Goal: Find specific page/section: Find specific page/section

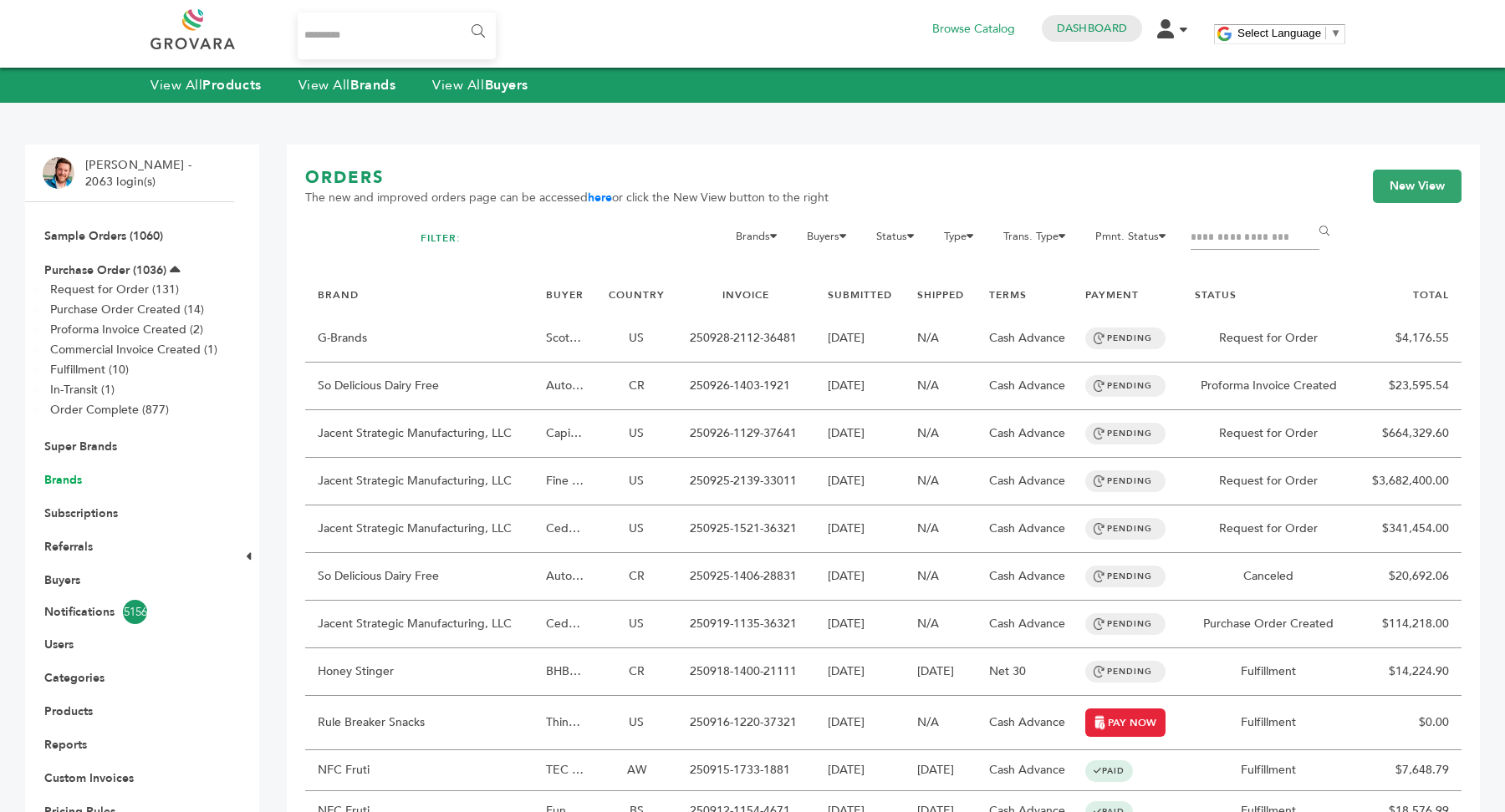
click at [75, 483] on link "Brands" at bounding box center [62, 479] width 38 height 16
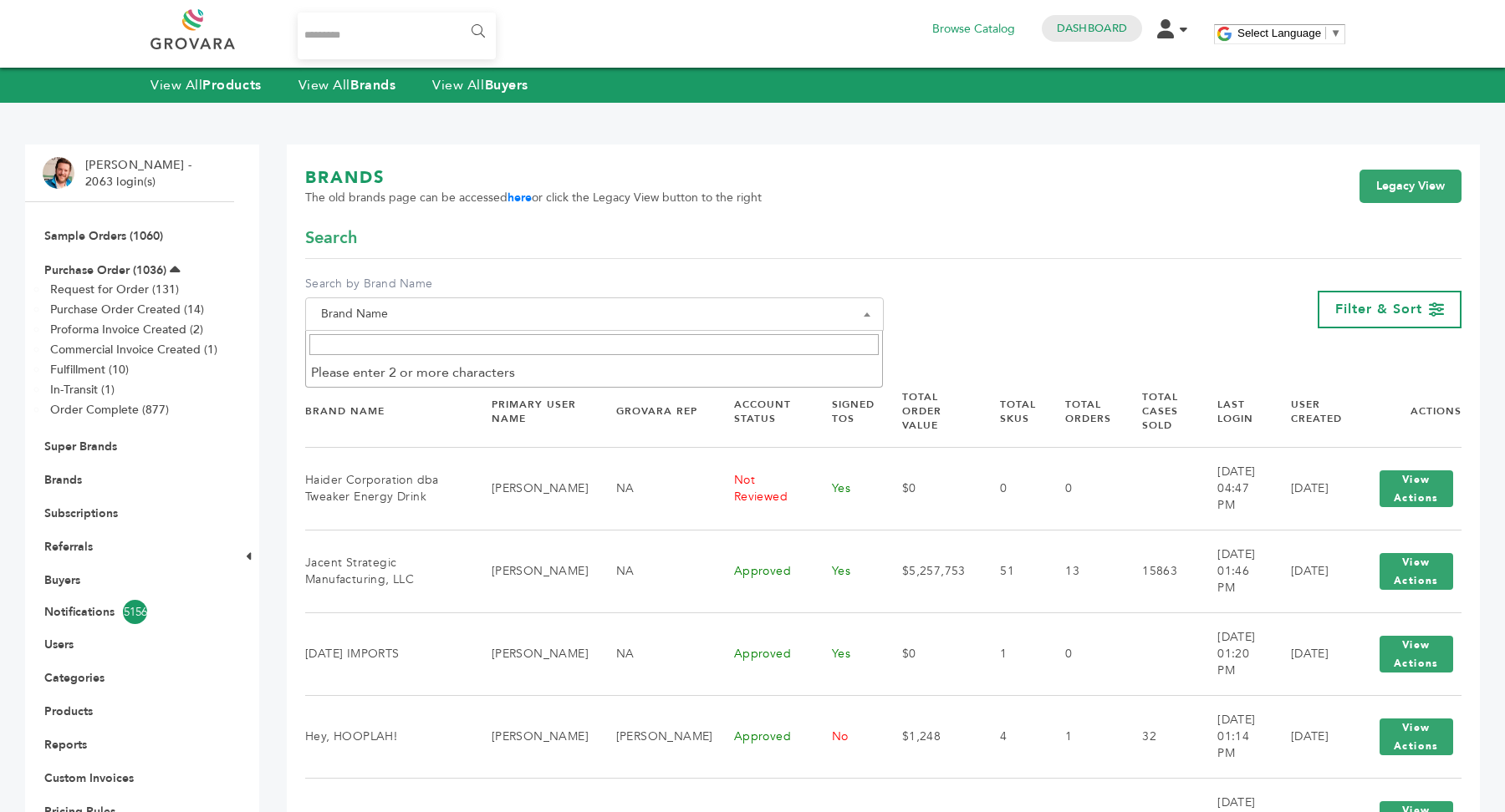
click at [463, 323] on span "Brand Name" at bounding box center [594, 313] width 560 height 23
click at [462, 358] on span at bounding box center [594, 344] width 577 height 28
click at [463, 351] on input "Search" at bounding box center [594, 344] width 571 height 21
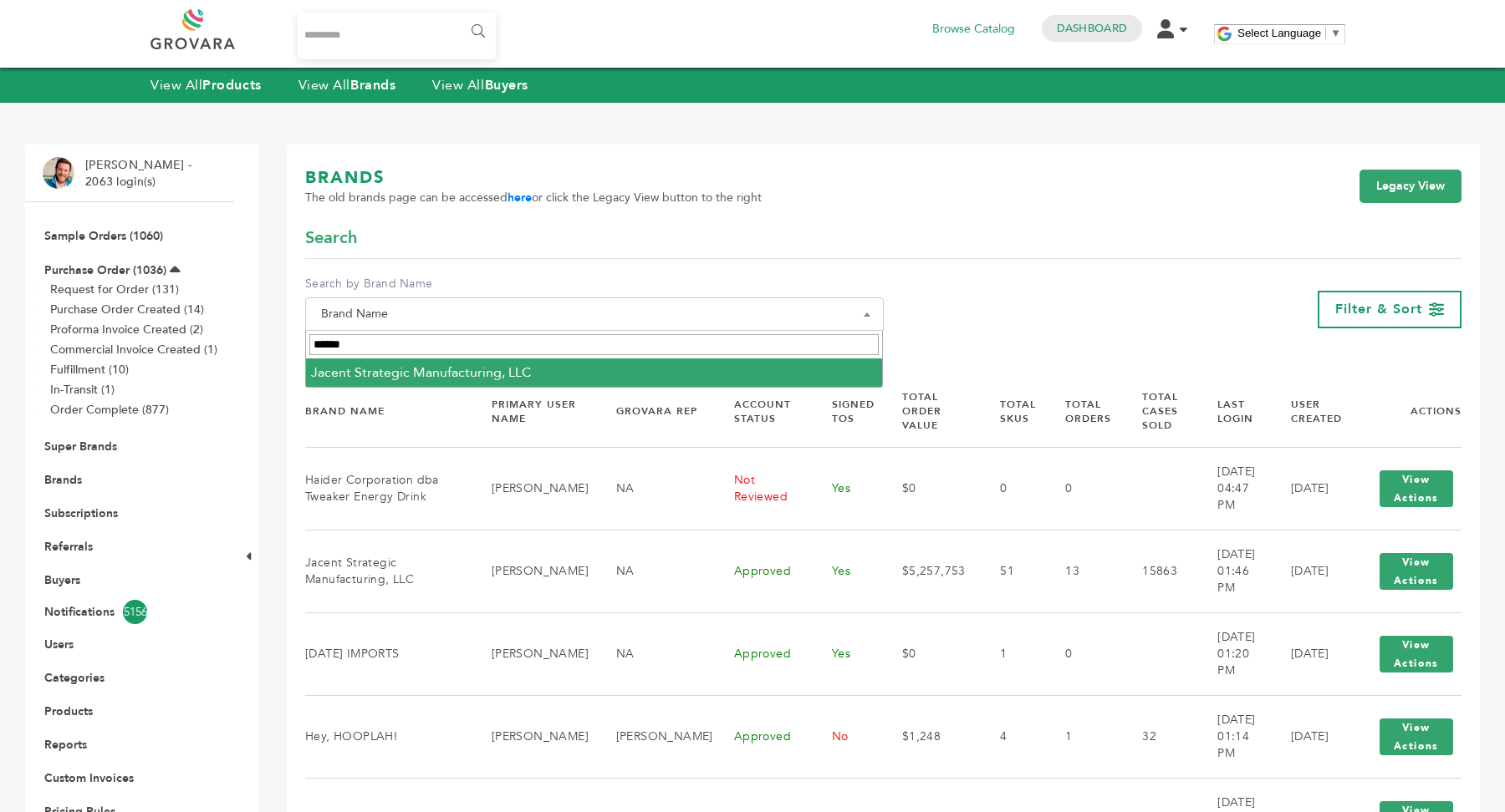
type input "******"
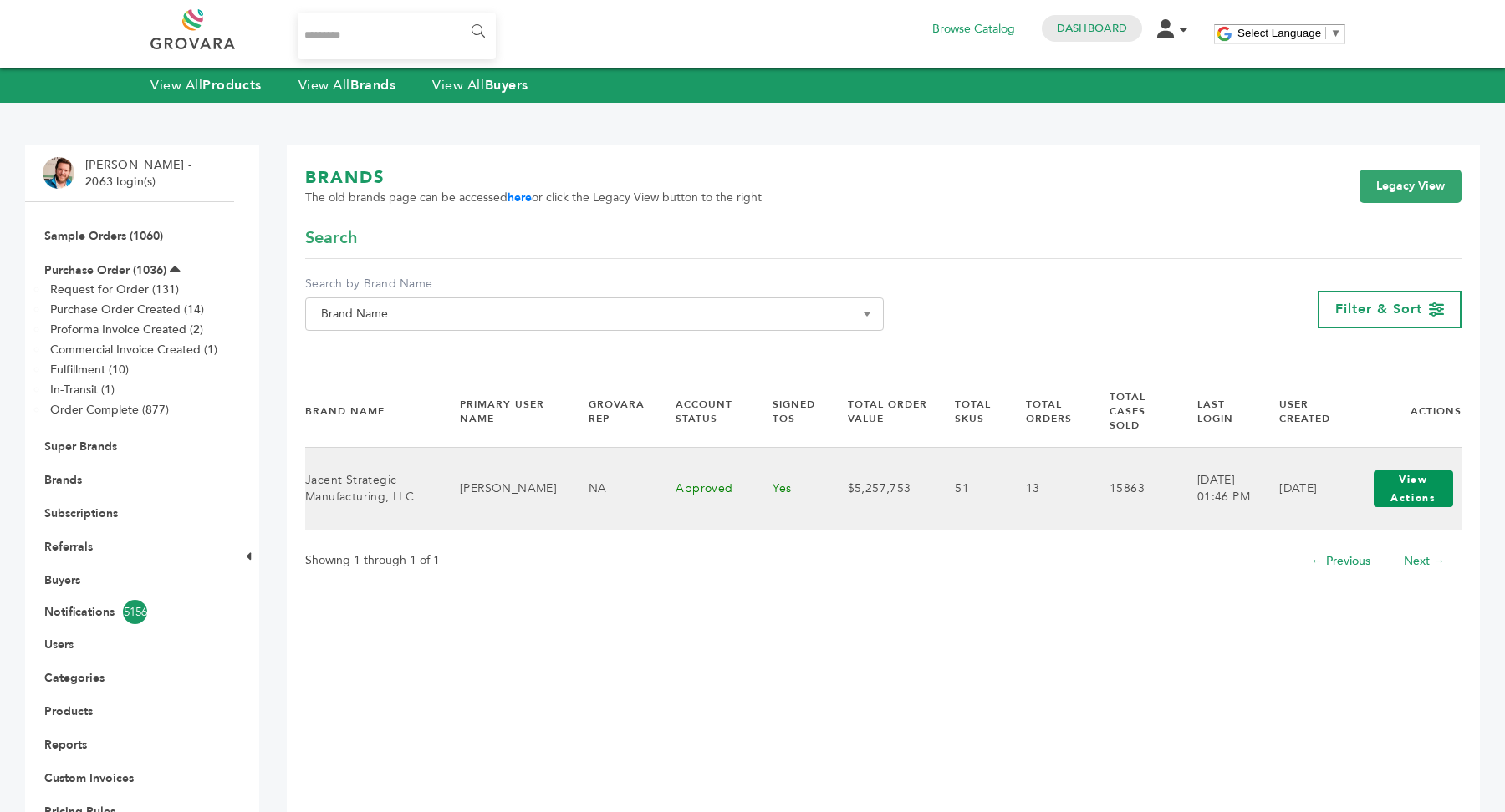
click at [1401, 492] on button "View Actions" at bounding box center [1413, 489] width 79 height 37
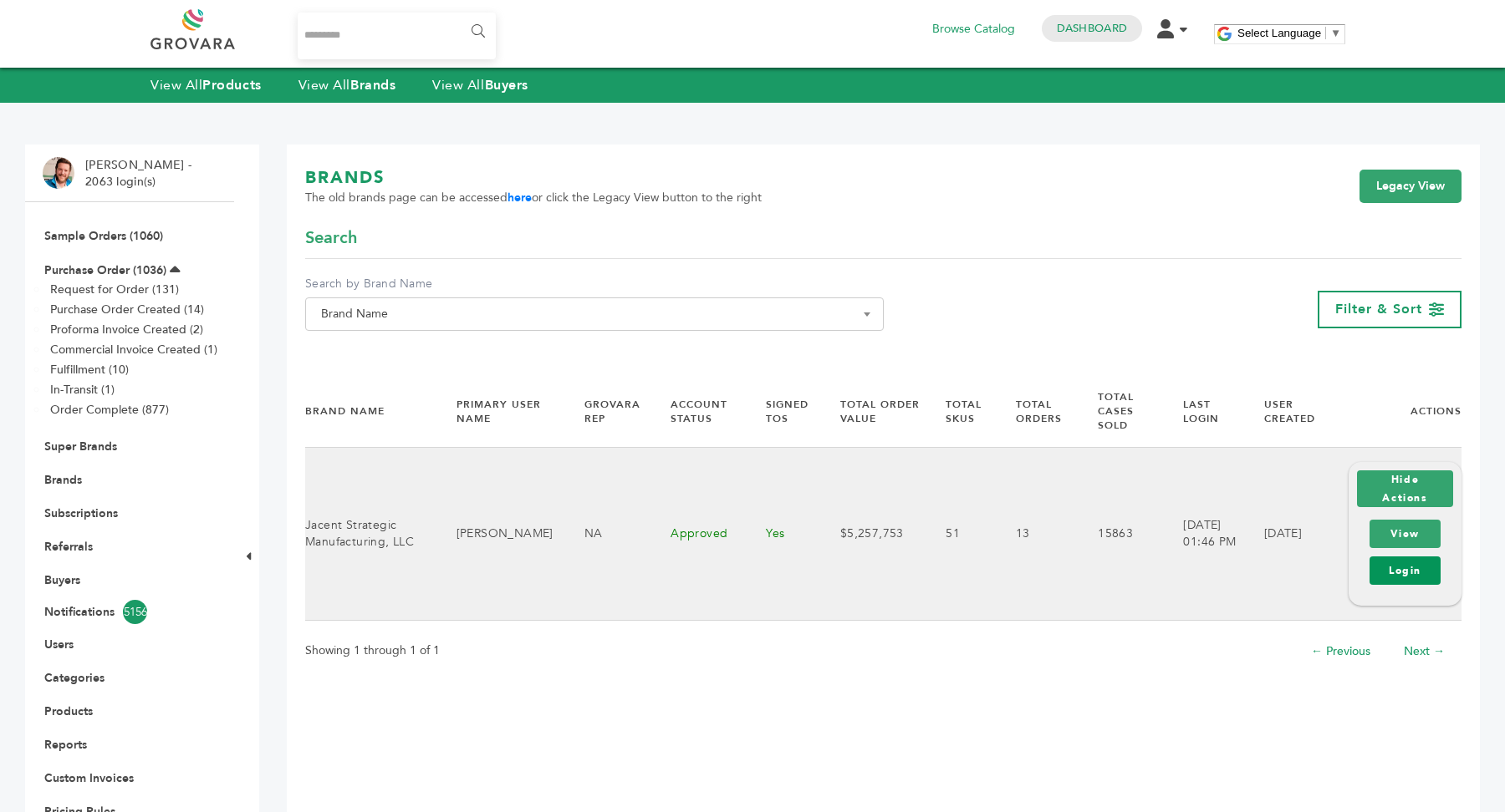
click at [1425, 578] on link "Login" at bounding box center [1404, 570] width 71 height 28
